Goal: Task Accomplishment & Management: Manage account settings

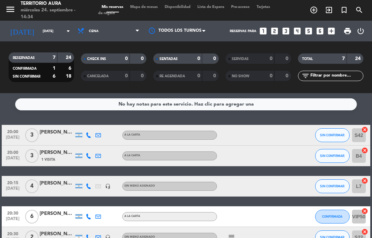
select select "es"
select select "dinner"
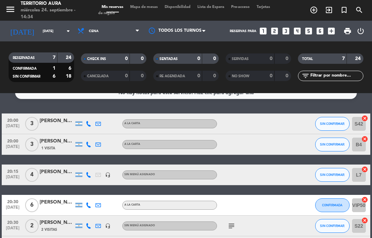
click at [231, 221] on icon "subject" at bounding box center [231, 225] width 8 height 8
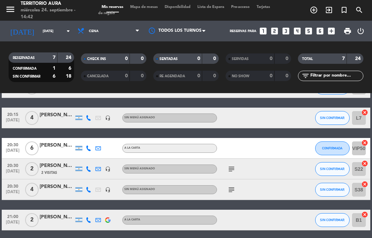
scroll to position [68, 0]
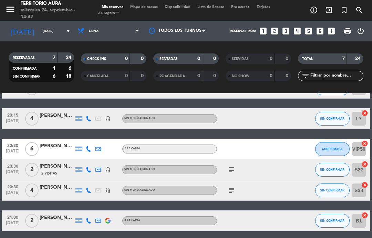
click at [230, 186] on icon "subject" at bounding box center [231, 190] width 8 height 8
click at [232, 165] on icon "subject" at bounding box center [231, 169] width 8 height 8
click at [231, 165] on icon "subject" at bounding box center [231, 169] width 8 height 8
click at [229, 186] on icon "subject" at bounding box center [231, 190] width 8 height 8
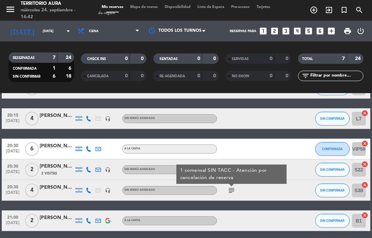
click at [229, 186] on icon "subject" at bounding box center [231, 190] width 8 height 8
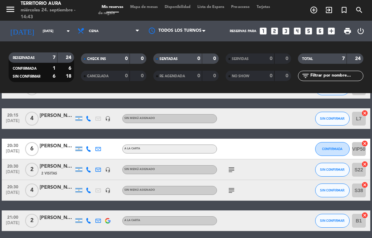
click at [81, 233] on div "No hay notas para este servicio. Haz clic para agregar una 20:00 [DATE] 3 [PERS…" at bounding box center [186, 165] width 372 height 145
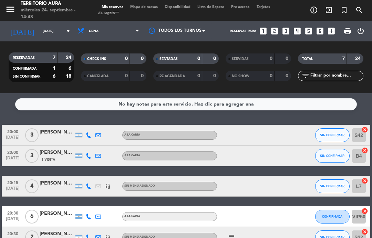
scroll to position [0, 0]
click at [110, 183] on icon "headset_mic" at bounding box center [108, 186] width 6 height 6
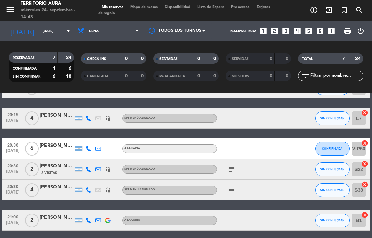
scroll to position [68, 0]
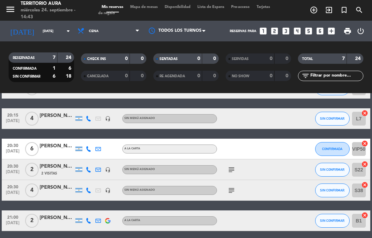
click at [230, 186] on icon "subject" at bounding box center [231, 190] width 8 height 8
click at [228, 165] on icon "subject" at bounding box center [231, 169] width 8 height 8
click at [232, 180] on div "subject" at bounding box center [246, 190] width 58 height 20
click at [238, 219] on div "No hay notas para este servicio. Haz clic para agregar una 20:00 [DATE] 3 [PERS…" at bounding box center [186, 165] width 372 height 145
click at [98, 23] on select "Todos los servicios Almuerzo Cena" at bounding box center [108, 30] width 69 height 15
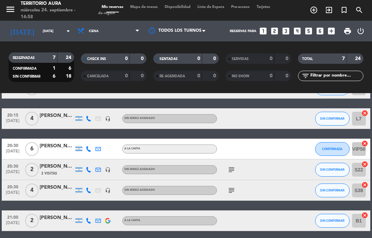
scroll to position [23, 0]
select select "lunch"
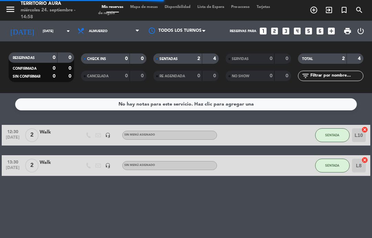
scroll to position [0, 0]
select select "lunch"
click at [339, 133] on span "SENTADA" at bounding box center [332, 135] width 14 height 4
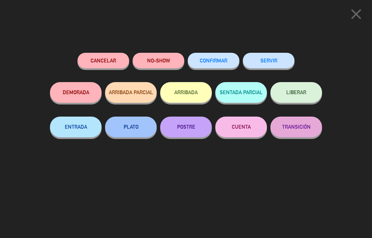
click at [281, 56] on button "SERVIR" at bounding box center [269, 60] width 52 height 15
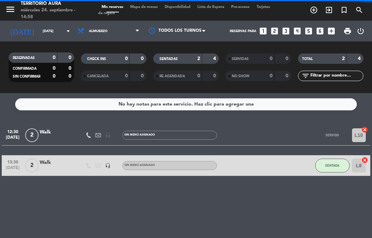
click at [334, 158] on button "SENTADA" at bounding box center [332, 165] width 34 height 14
select select "lunch"
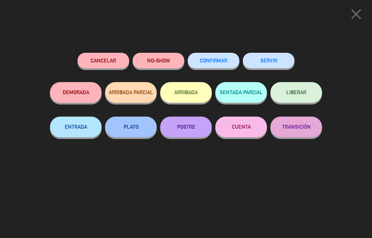
click at [283, 53] on button "SERVIR" at bounding box center [269, 60] width 52 height 15
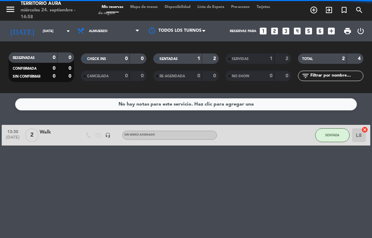
select select "lunch"
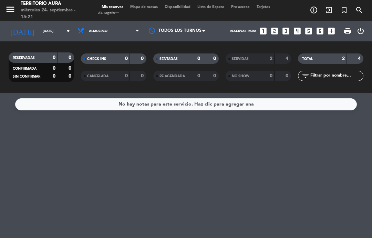
select select "lunch"
